Goal: Information Seeking & Learning: Check status

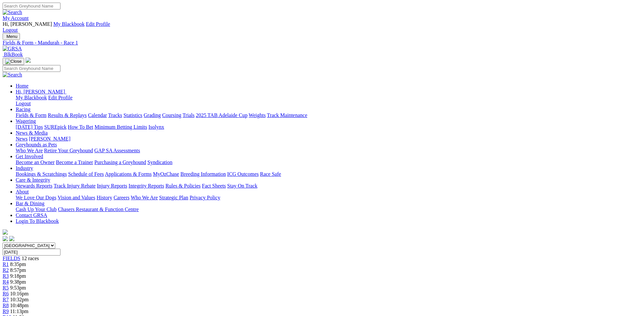
click at [9, 285] on span "R5" at bounding box center [6, 288] width 6 height 6
click at [87, 112] on link "Results & Replays" at bounding box center [67, 115] width 39 height 6
click at [60, 249] on input "Select date" at bounding box center [32, 252] width 58 height 7
type input "Yesterday, 28 Aug 2025"
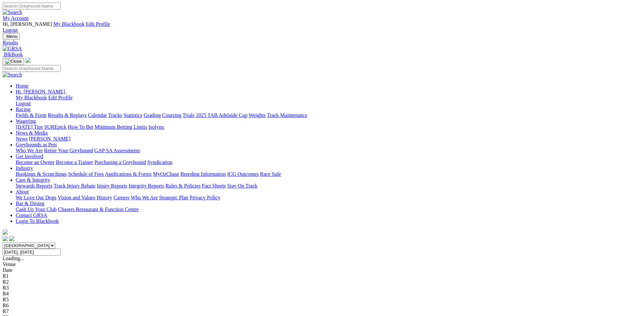
click at [3, 242] on select "South Australia New South Wales Northern Territory Queensland Tasmania Victoria…" at bounding box center [29, 245] width 53 height 6
select select "WA"
click option "[GEOGRAPHIC_DATA]" at bounding box center [0, 0] width 0 height 0
